Goal: Task Accomplishment & Management: Manage account settings

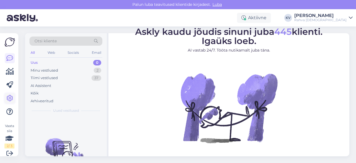
click at [11, 96] on icon at bounding box center [9, 98] width 7 height 7
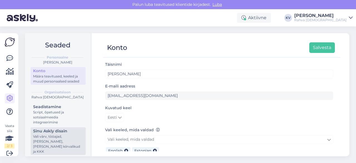
click at [44, 143] on div "Vali värv, tööajad, [PERSON_NAME], [PERSON_NAME] kiirvalikud ja KKK" at bounding box center [58, 144] width 50 height 20
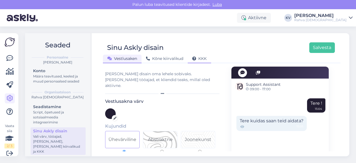
click at [200, 59] on span "KKK" at bounding box center [199, 58] width 14 height 5
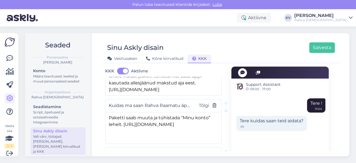
scroll to position [2124, 0]
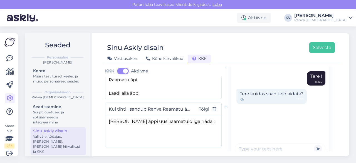
click at [140, 161] on span "[PERSON_NAME] uus küsimus" at bounding box center [148, 164] width 68 height 7
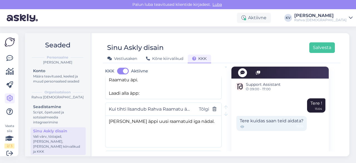
click at [140, 154] on input "text" at bounding box center [146, 157] width 75 height 7
click at [131, 154] on input "text" at bounding box center [146, 157] width 75 height 7
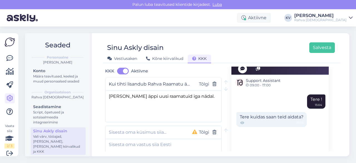
scroll to position [2171, 0]
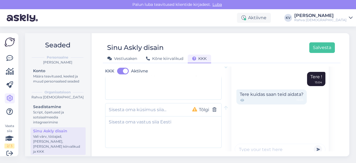
click at [148, 106] on input "text" at bounding box center [146, 109] width 75 height 7
type input "M"
paste input "See raamat on ainult loetav – millal ilmub see audioraamatuna?"
drag, startPoint x: 148, startPoint y: 95, endPoint x: 82, endPoint y: 97, distance: 65.7
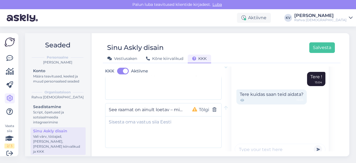
click at [82, 97] on div "Seaded Personaalne [PERSON_NAME] Konto Määra teavitused, keeled ja muud persona…" at bounding box center [187, 94] width 325 height 123
click at [165, 106] on input "See raamat on ainult loetav – millal ilmub see audioraamatuna?" at bounding box center [146, 109] width 75 height 7
click at [170, 106] on input "See raamat on ainult loetav – millal ilmub see audioraamatuna?" at bounding box center [146, 109] width 75 height 7
drag, startPoint x: 109, startPoint y: 92, endPoint x: 187, endPoint y: 92, distance: 78.0
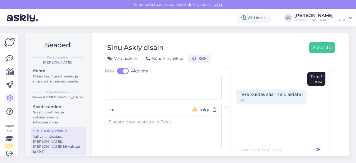
click at [187, 103] on div "See raamat on ainult loetav – millal ilmub see audioraamatuna? Tõlgi" at bounding box center [163, 109] width 117 height 13
type input "[PERSON_NAME] [PERSON_NAME] raamatut saadaval audioraamatuna?"
click at [182, 103] on div "[PERSON_NAME] [PERSON_NAME] raamatut saadaval audioraamatuna? Tõlgi" at bounding box center [163, 109] width 117 height 13
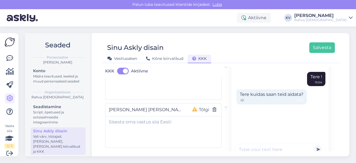
click at [172, 106] on input "[PERSON_NAME] [PERSON_NAME] raamatut saadaval audioraamatuna?" at bounding box center [146, 109] width 75 height 7
click at [131, 116] on textarea at bounding box center [164, 130] width 116 height 29
paste textarea "Audioraamatute tootmine on kallim kui e-raamatute tootmine ja sellepärast tooda…"
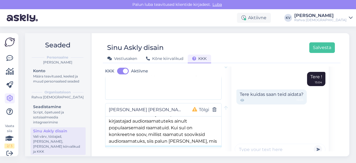
scroll to position [22, 0]
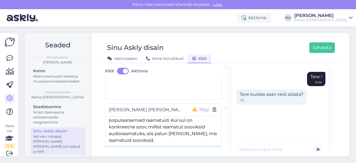
type textarea "Audioraamatute tootmine on kallim kui e-raamatute tootmine ja sellepärast tooda…"
click at [200, 106] on button "Tõlgi" at bounding box center [204, 109] width 14 height 7
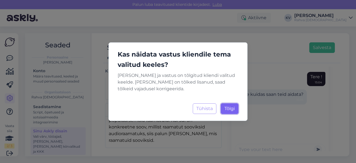
click at [226, 107] on span "Tõlgi" at bounding box center [230, 108] width 10 height 5
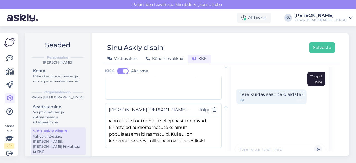
scroll to position [0, 0]
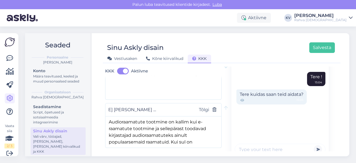
drag, startPoint x: 150, startPoint y: 94, endPoint x: 186, endPoint y: 94, distance: 36.2
click at [186, 106] on input "Miks ei ole mõnda raamatut saadaval audioraamatuna?" at bounding box center [150, 109] width 82 height 7
click at [144, 106] on input "Miks ei ole mõnda raamatut saadaval audioraamatuna?" at bounding box center [150, 109] width 82 height 7
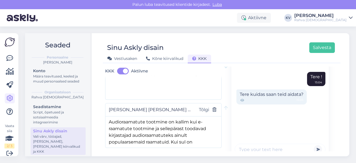
drag, startPoint x: 150, startPoint y: 93, endPoint x: 75, endPoint y: 97, distance: 74.7
click at [75, 97] on div "Seaded Personaalne Kristiina Vanari Konto Määra teavitused, keeled ja muud pers…" at bounding box center [187, 94] width 325 height 123
click at [123, 106] on input "Miks ei ole mõnda raamatut saadaval audioraamatuna?" at bounding box center [150, 109] width 82 height 7
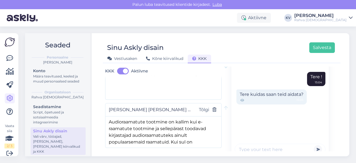
scroll to position [0, 44]
click at [169, 106] on input "Miks ei ole mõnda raamatut saadaval audioraamatuna?" at bounding box center [150, 109] width 82 height 7
click at [141, 106] on input "Miks ei ole mõnda raamatut saadaval audioraamatuna?" at bounding box center [150, 109] width 82 height 7
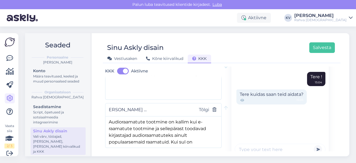
scroll to position [0, 0]
drag, startPoint x: 155, startPoint y: 92, endPoint x: 59, endPoint y: 98, distance: 96.2
click at [59, 98] on div "Seaded Personaalne Kristiina Vanari Konto Määra teavitused, keeled ja muud pers…" at bounding box center [187, 94] width 325 height 123
click at [113, 103] on div "Miks ei ole mõnda raamatut saadaval audioraamatuna? Tõlgi" at bounding box center [163, 109] width 117 height 13
click at [120, 106] on input "Miks ei ole mõnda raamatut saadaval audioraamatuna?" at bounding box center [150, 109] width 82 height 7
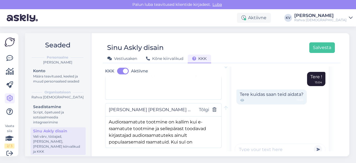
click at [120, 106] on input "Miks ei ole mõnda raamatut saadaval audioraamatuna?" at bounding box center [150, 109] width 82 height 7
type input "Miks ei ole mõnda raamatut saadaval audioraamatuna?"
click at [331, 47] on button "Salvesta" at bounding box center [323, 47] width 26 height 11
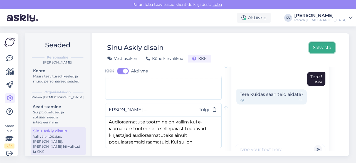
scroll to position [0, 0]
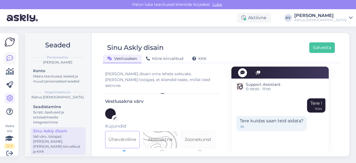
click at [9, 58] on icon at bounding box center [9, 58] width 7 height 7
